Goal: Task Accomplishment & Management: Complete application form

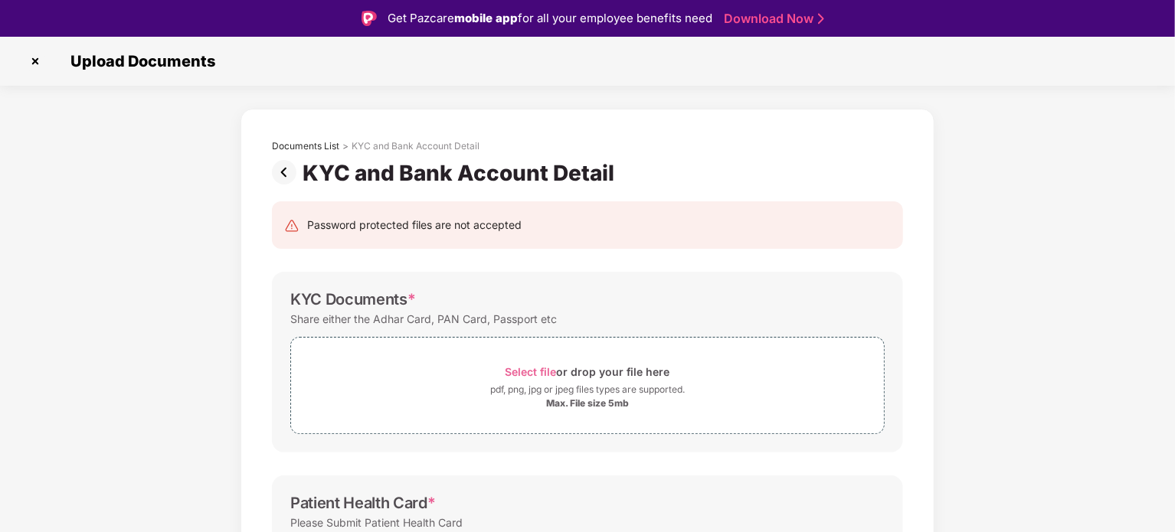
click at [32, 57] on img at bounding box center [35, 61] width 25 height 25
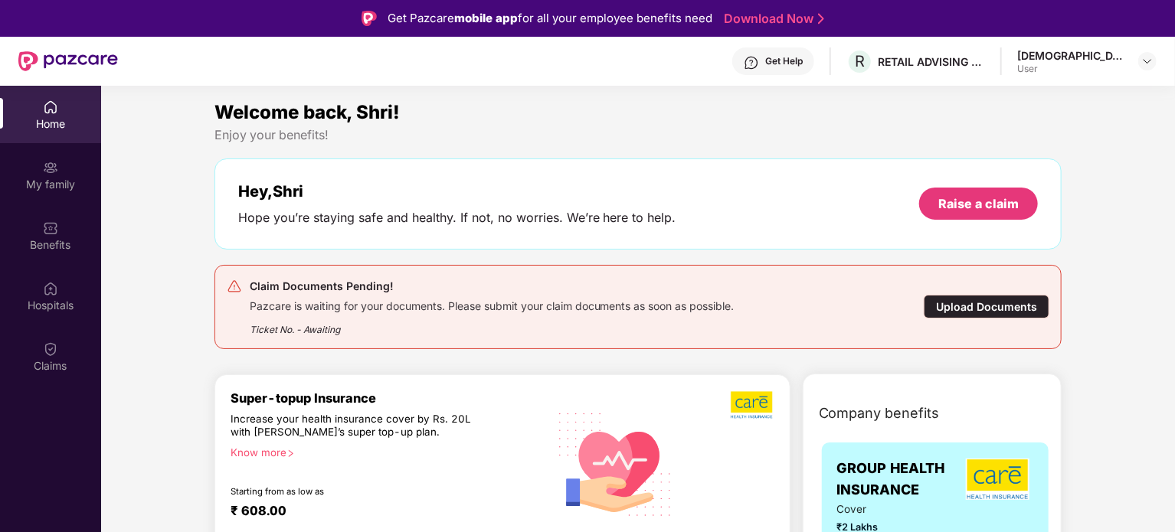
click at [981, 310] on div "Upload Documents" at bounding box center [987, 307] width 126 height 24
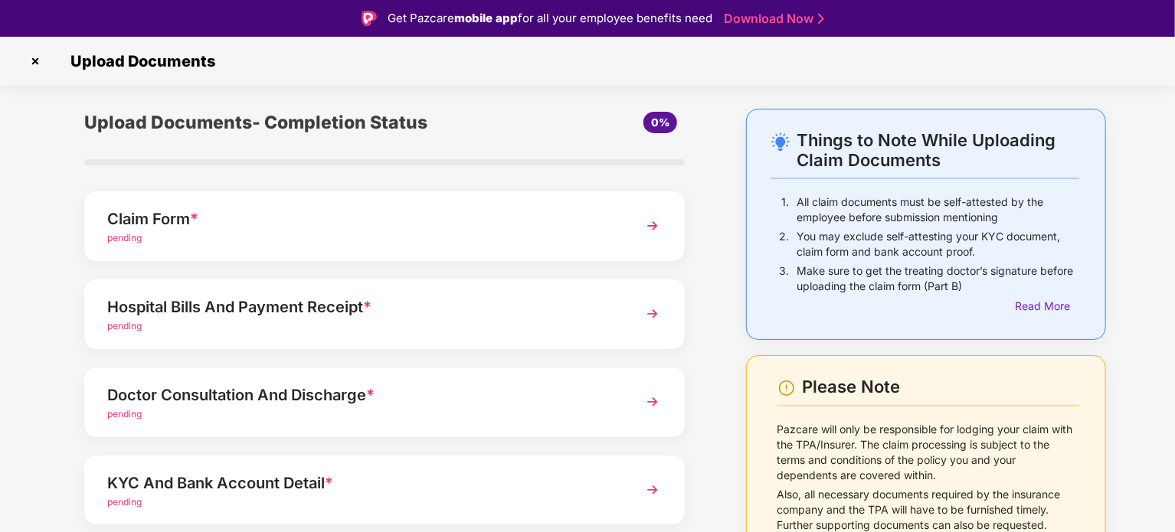
click at [331, 236] on div "pending" at bounding box center [361, 238] width 508 height 15
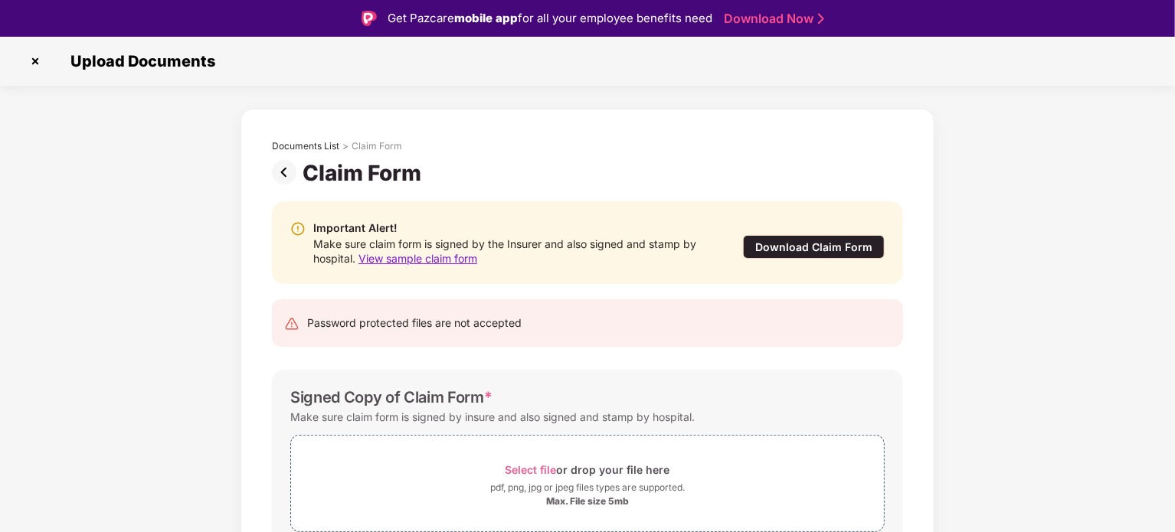
click at [481, 328] on div "Password protected files are not accepted" at bounding box center [414, 323] width 215 height 17
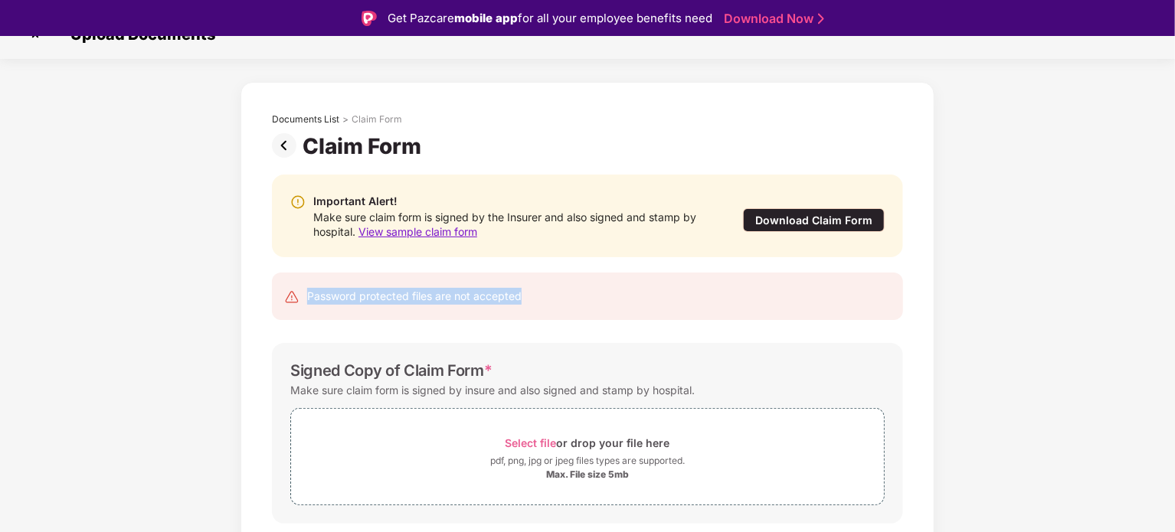
scroll to position [74, 0]
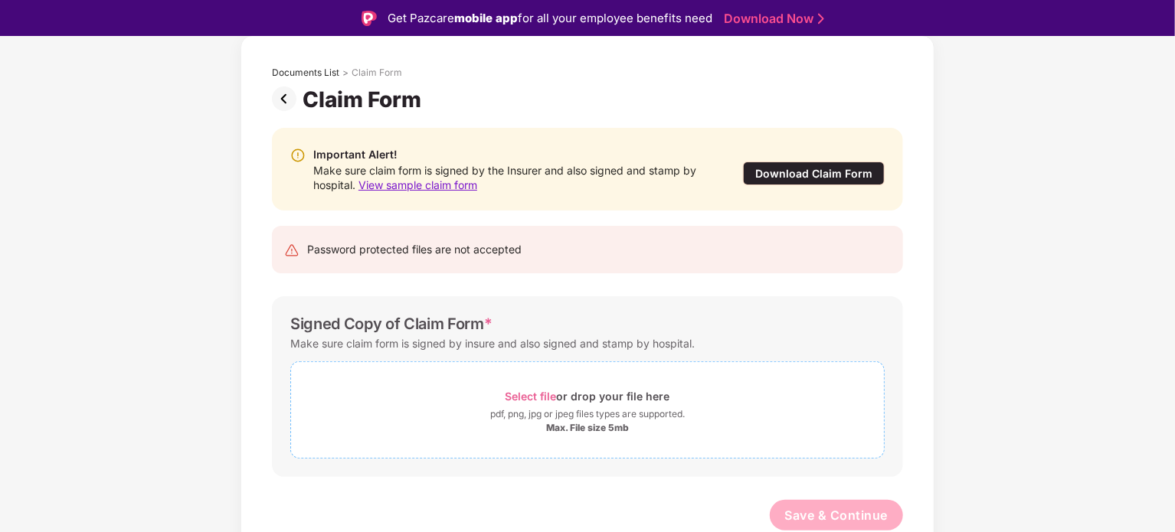
click at [578, 408] on div "pdf, png, jpg or jpeg files types are supported." at bounding box center [587, 414] width 195 height 15
click at [288, 106] on img at bounding box center [287, 99] width 31 height 25
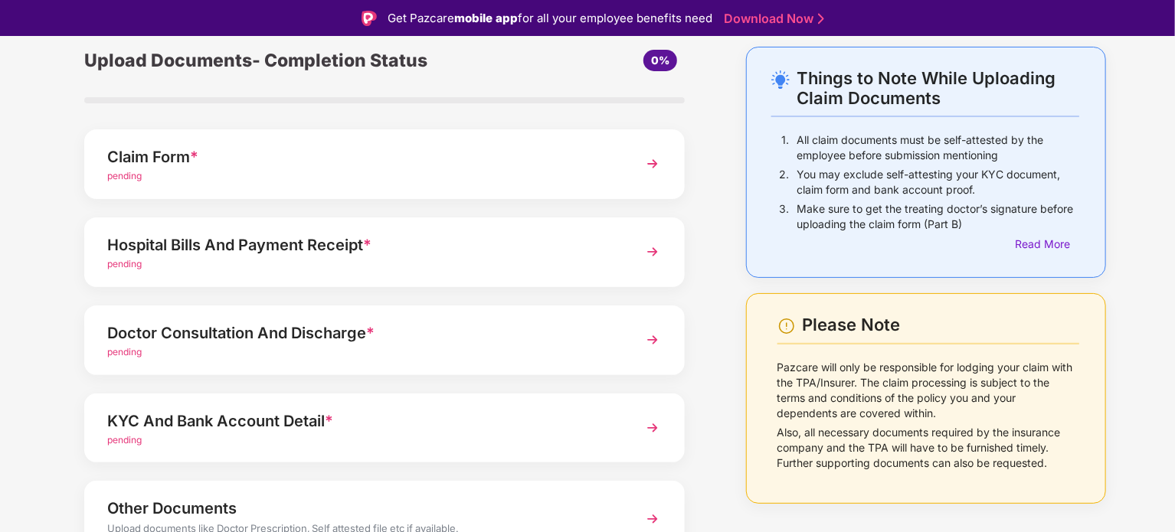
scroll to position [144, 0]
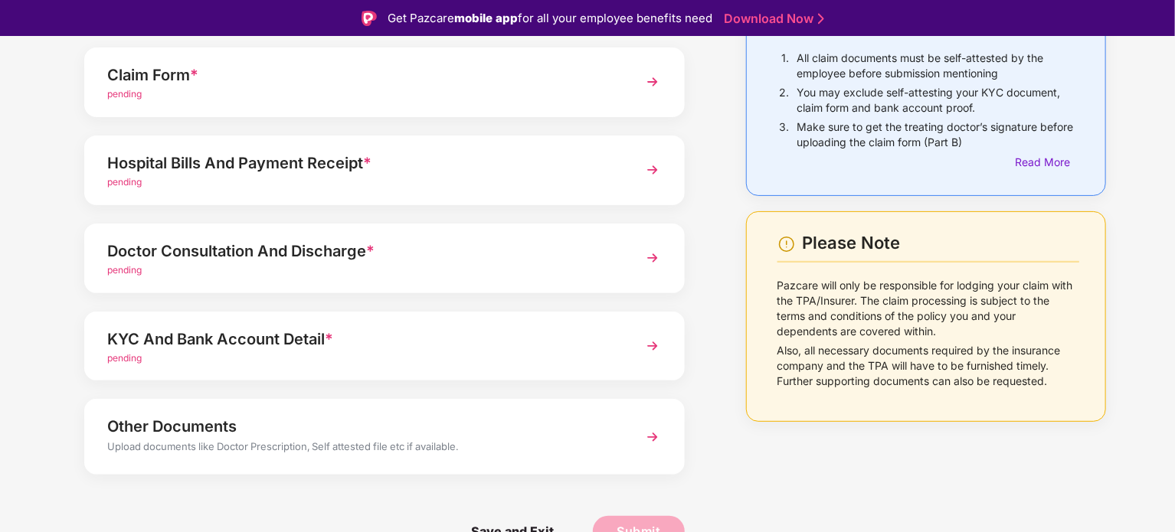
click at [250, 360] on div "pending" at bounding box center [361, 359] width 508 height 15
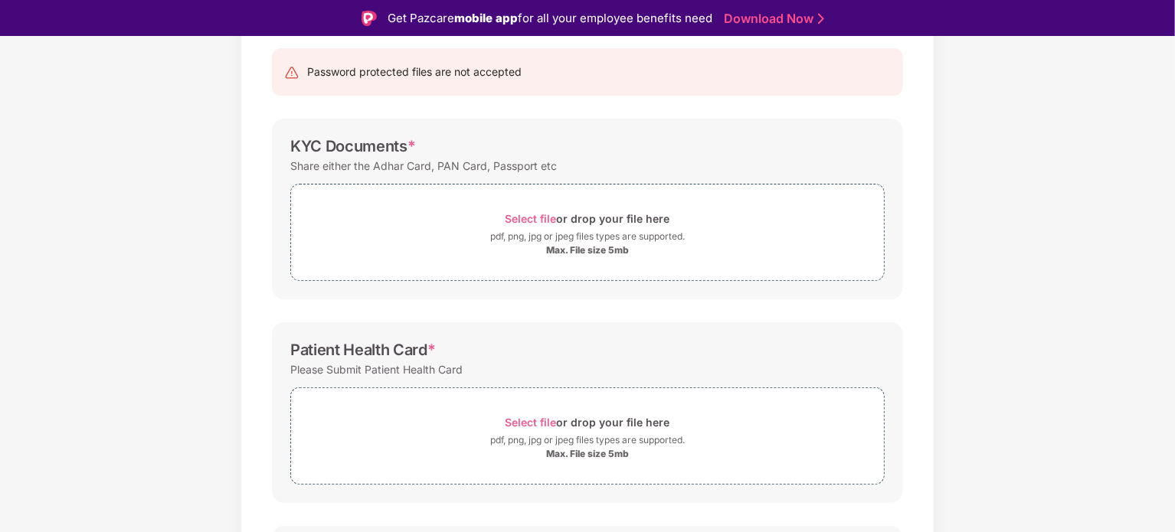
scroll to position [230, 0]
